Goal: Information Seeking & Learning: Learn about a topic

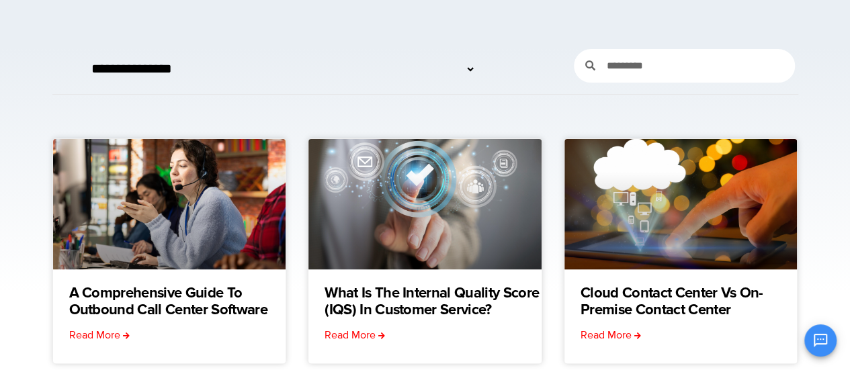
scroll to position [113, 0]
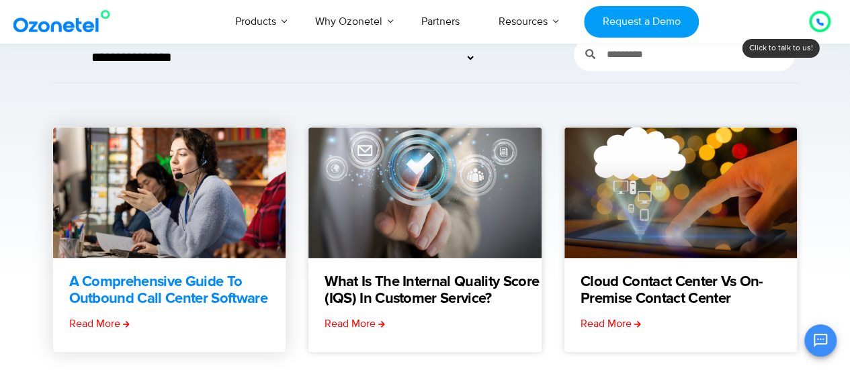
click at [89, 292] on link "A Comprehensive Guide to Outbound Call Center Software" at bounding box center [177, 291] width 217 height 34
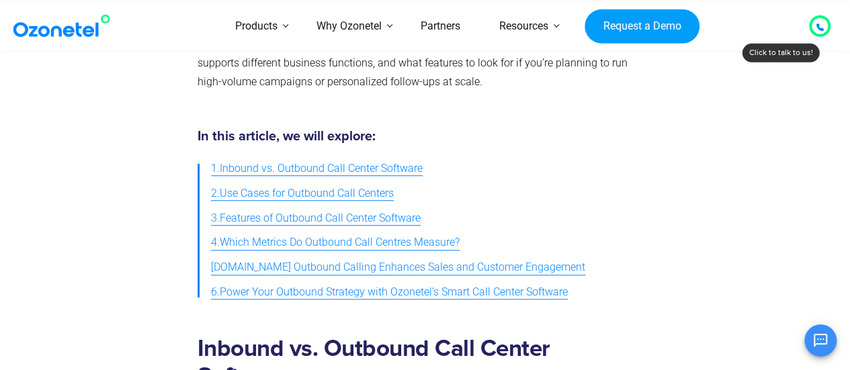
scroll to position [446, 0]
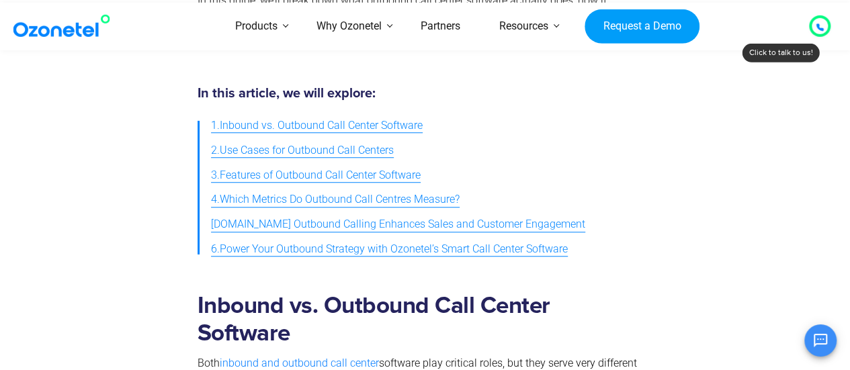
click at [367, 132] on span "1.Inbound vs. Outbound Call Center Software" at bounding box center [317, 125] width 212 height 19
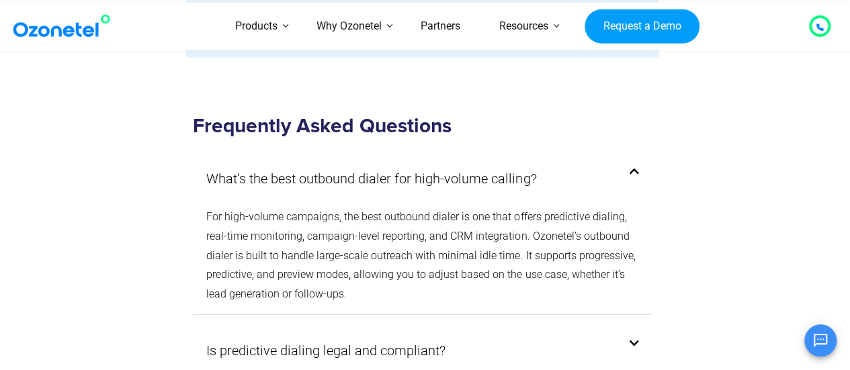
scroll to position [6535, 0]
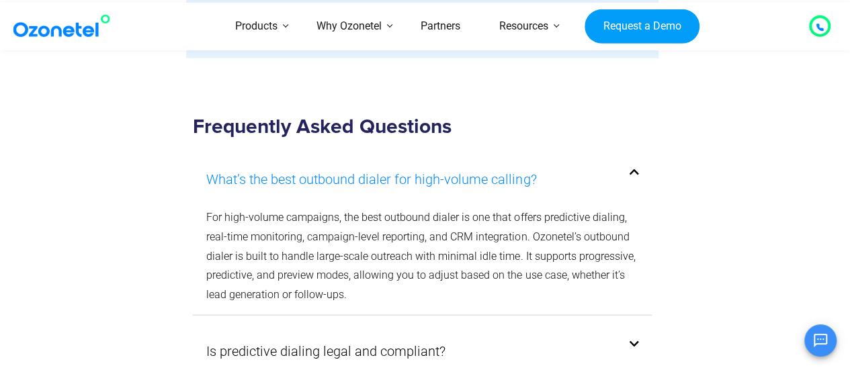
click at [360, 175] on link "What’s the best outbound dialer for high-volume calling?" at bounding box center [371, 179] width 330 height 24
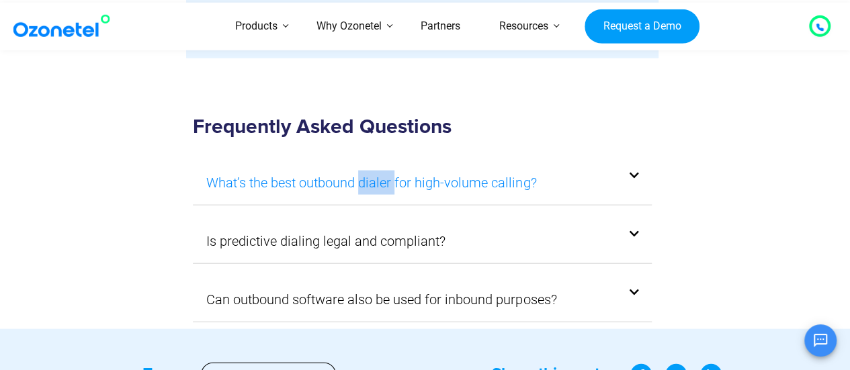
click at [360, 175] on link "What’s the best outbound dialer for high-volume calling?" at bounding box center [371, 183] width 330 height 24
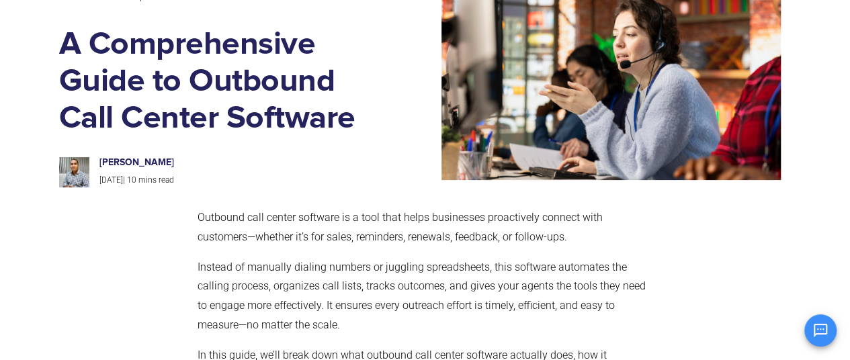
scroll to position [90, 0]
